Goal: Task Accomplishment & Management: Manage account settings

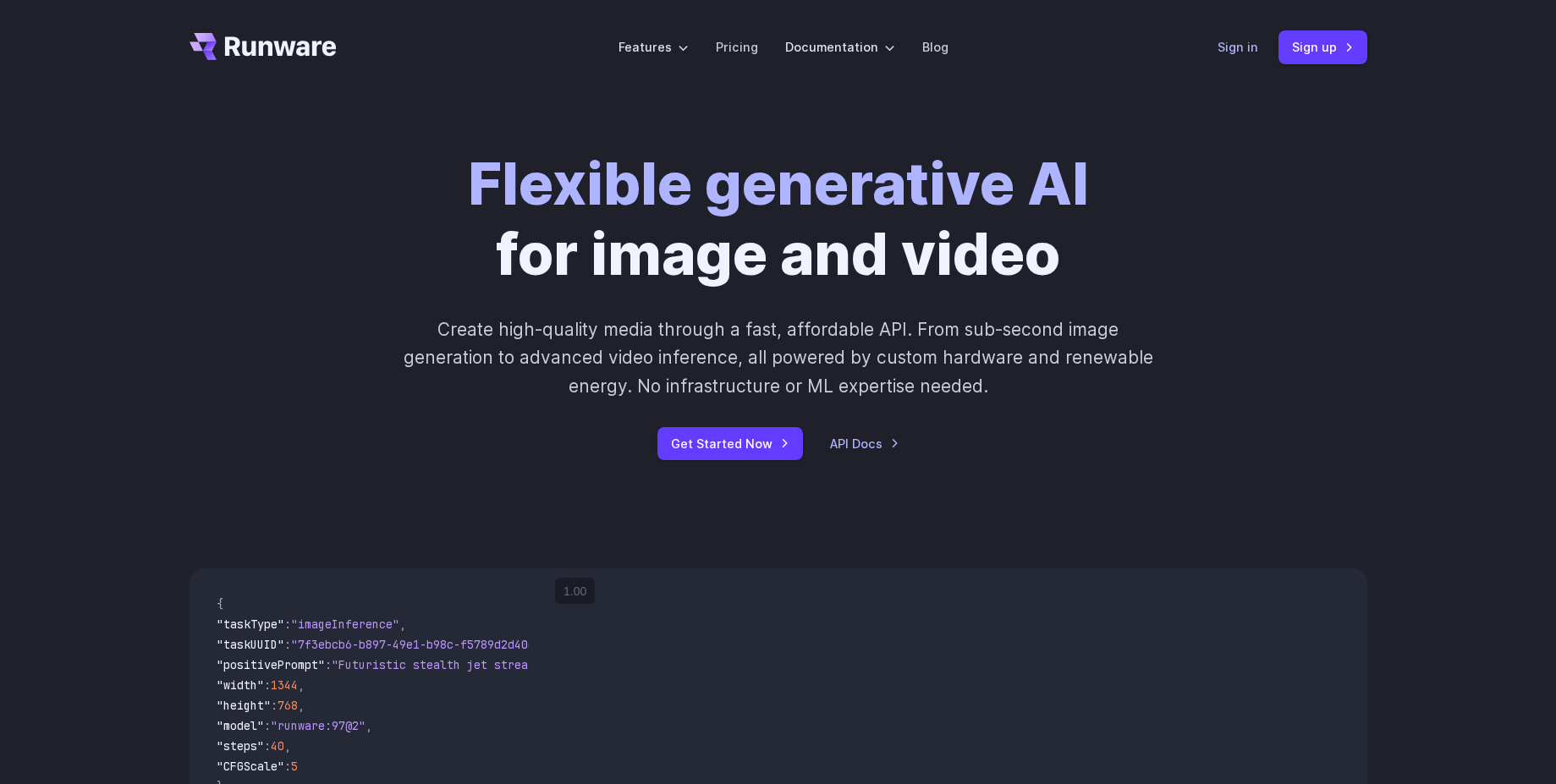
click at [1227, 55] on link "Sign in" at bounding box center [1238, 47] width 41 height 20
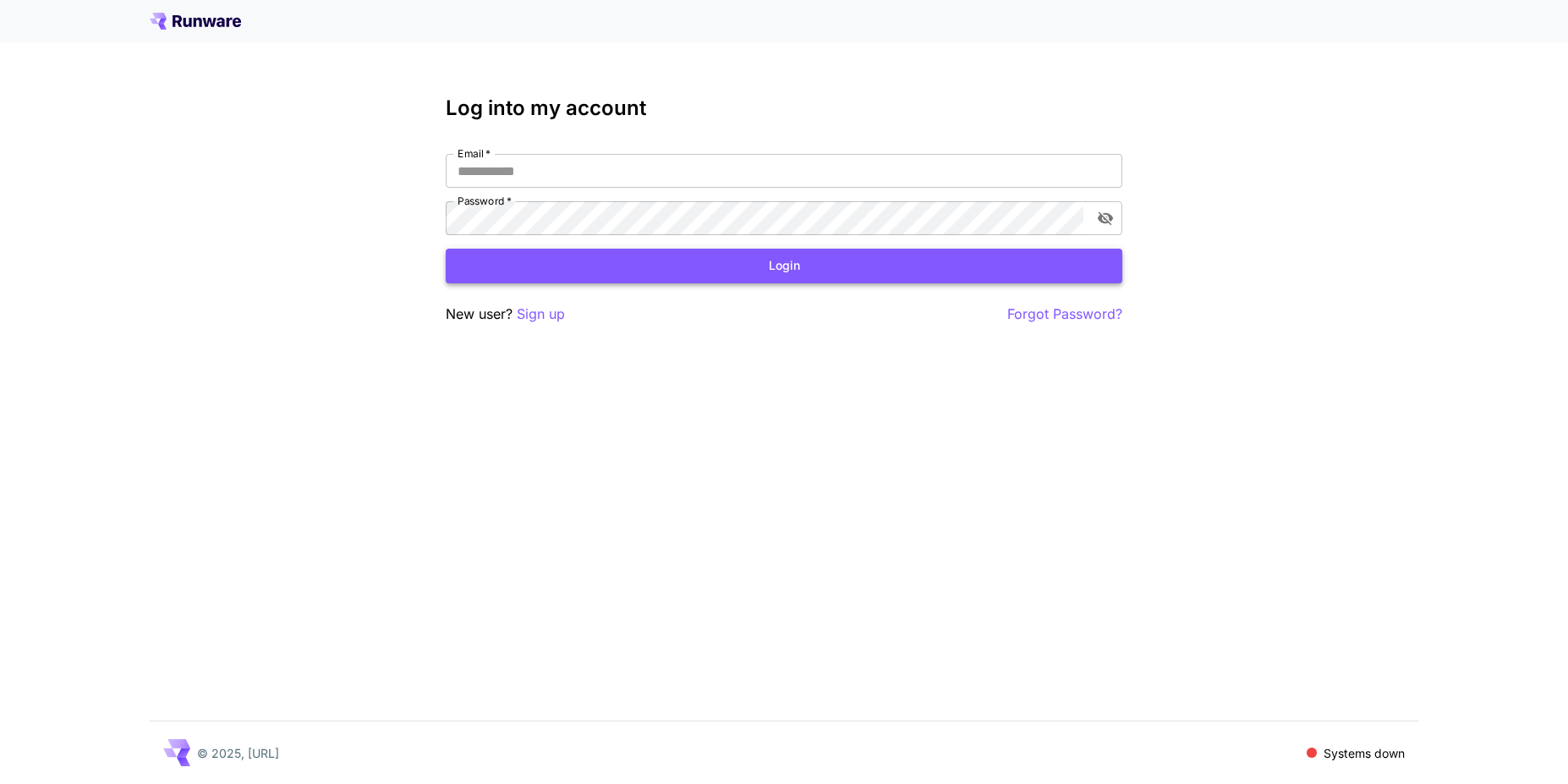
type input "**********"
click at [680, 273] on button "Login" at bounding box center [783, 266] width 676 height 35
